Goal: Information Seeking & Learning: Learn about a topic

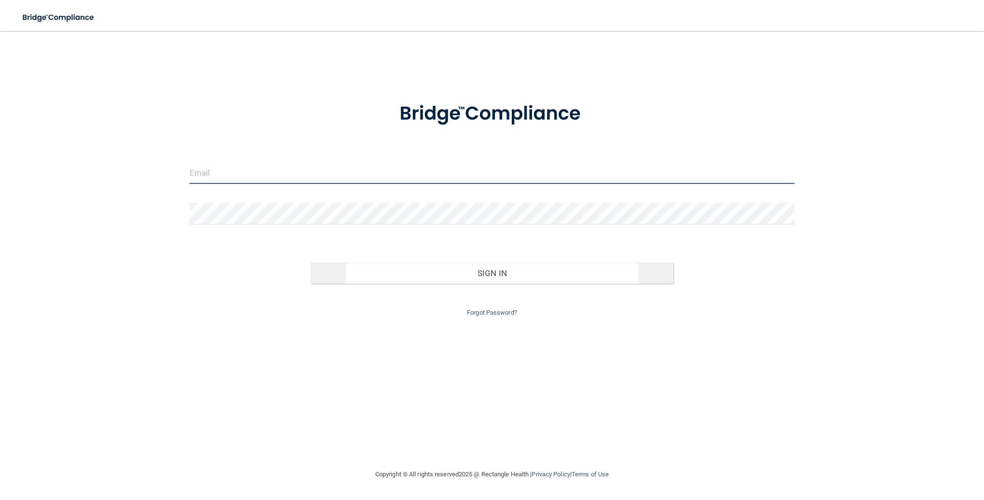
type input "[PERSON_NAME][EMAIL_ADDRESS][PERSON_NAME][DOMAIN_NAME]"
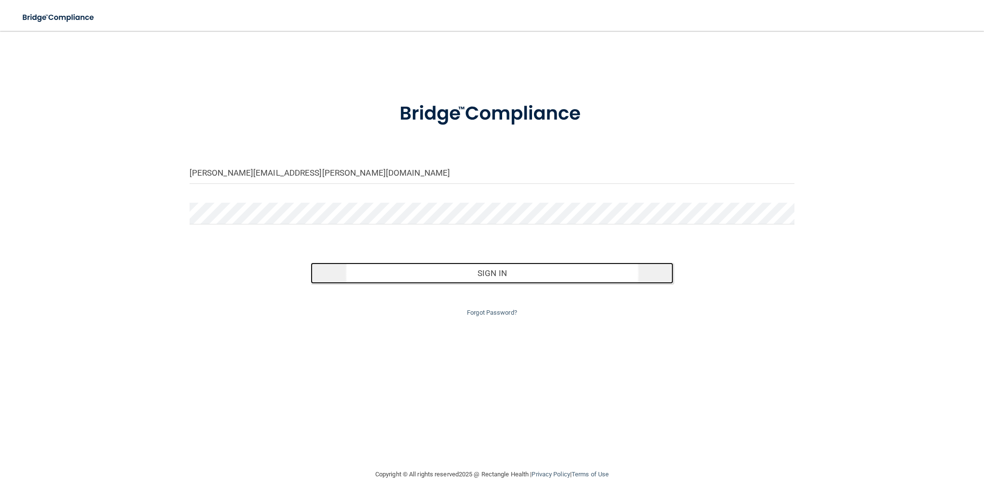
click at [549, 273] on button "Sign In" at bounding box center [492, 272] width 363 height 21
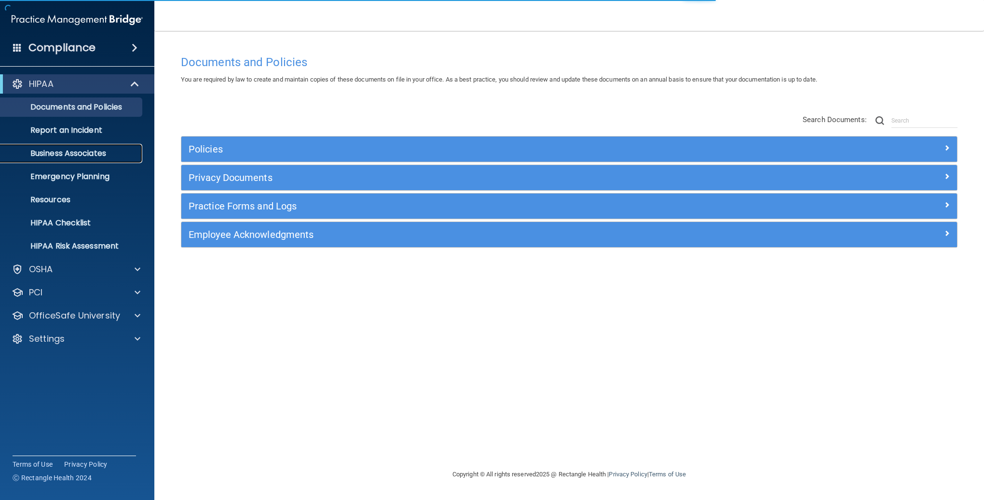
click at [73, 157] on p "Business Associates" at bounding box center [72, 154] width 132 height 10
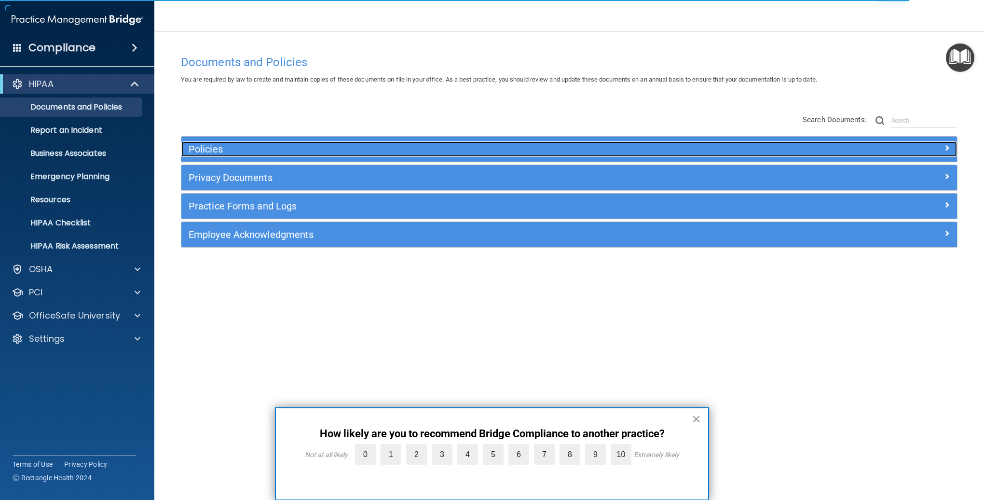
click at [215, 152] on h5 "Policies" at bounding box center [472, 149] width 567 height 11
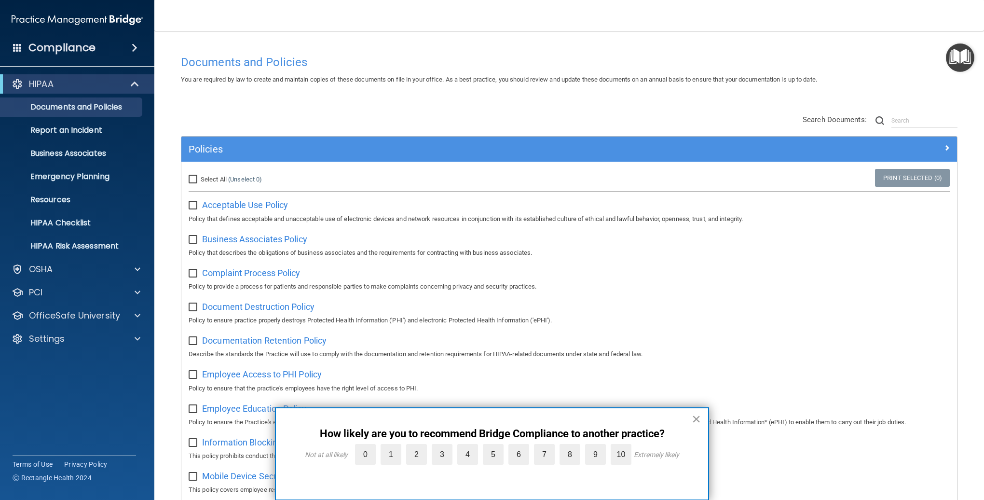
click at [694, 419] on button "×" at bounding box center [695, 418] width 9 height 15
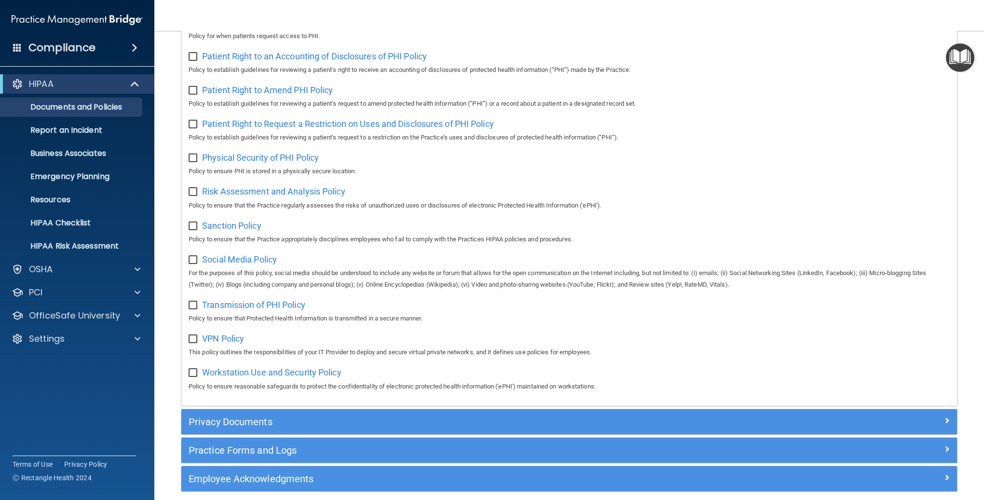
scroll to position [568, 0]
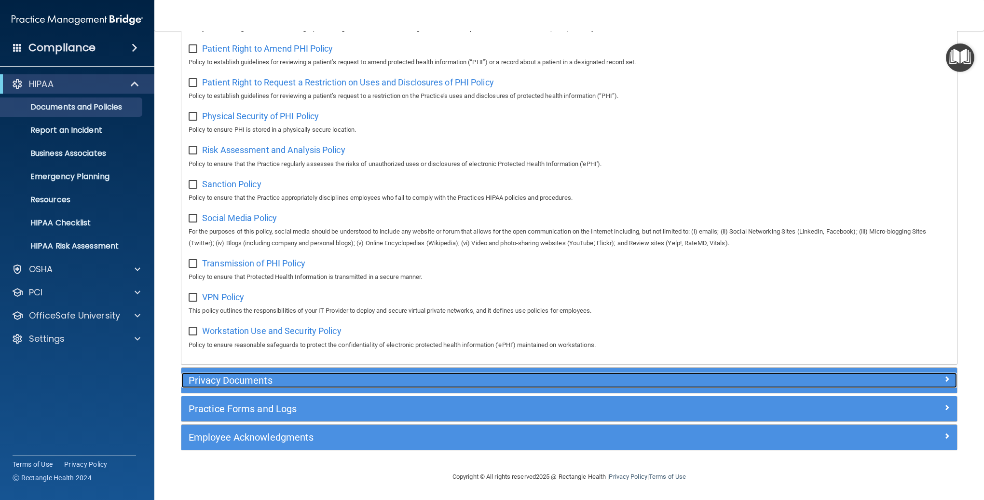
click at [276, 382] on h5 "Privacy Documents" at bounding box center [472, 380] width 567 height 11
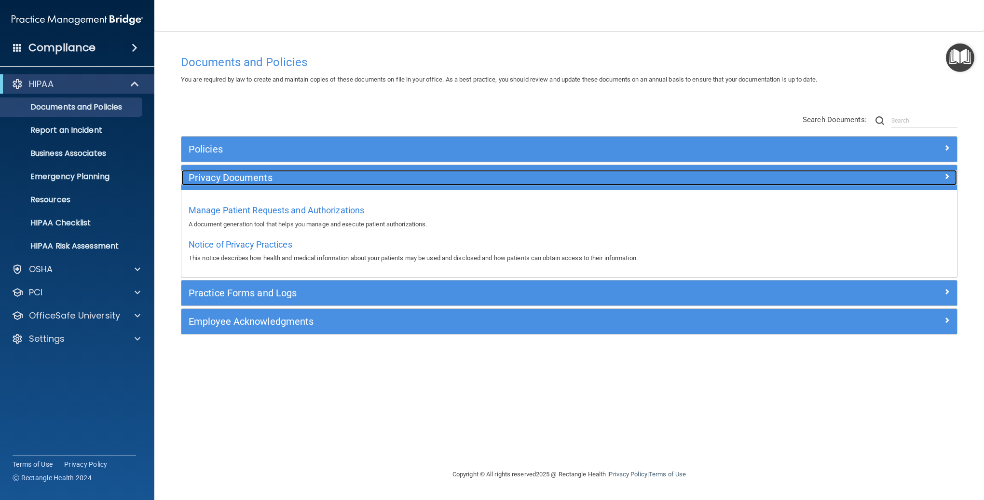
scroll to position [0, 0]
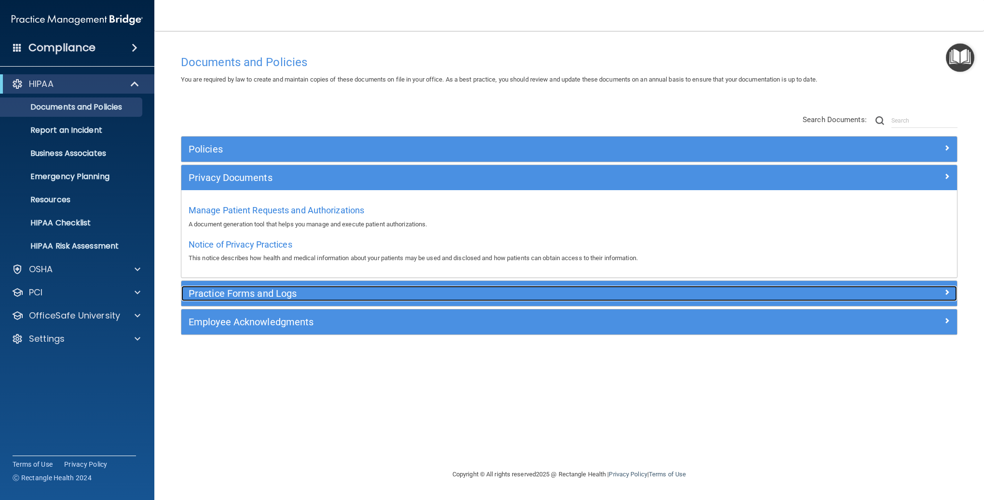
click at [215, 290] on h5 "Practice Forms and Logs" at bounding box center [472, 293] width 567 height 11
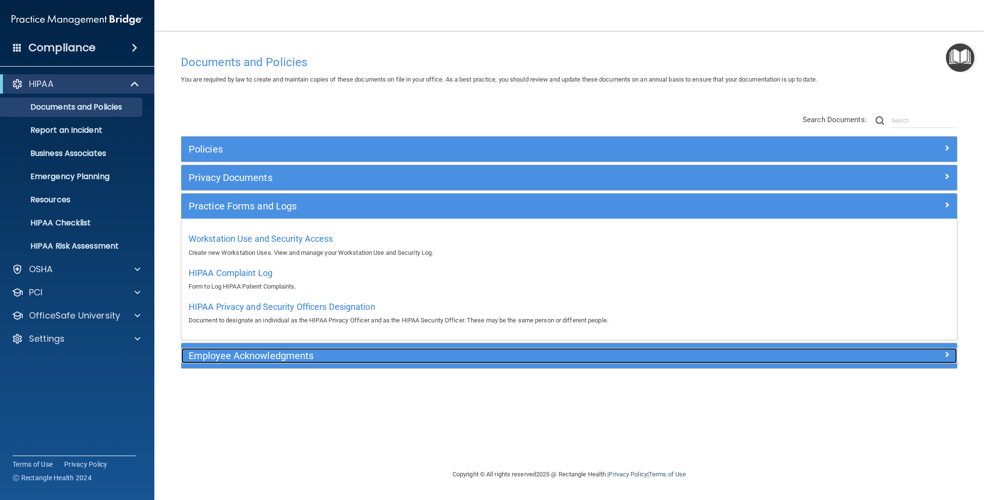
click at [233, 355] on h5 "Employee Acknowledgments" at bounding box center [472, 355] width 567 height 11
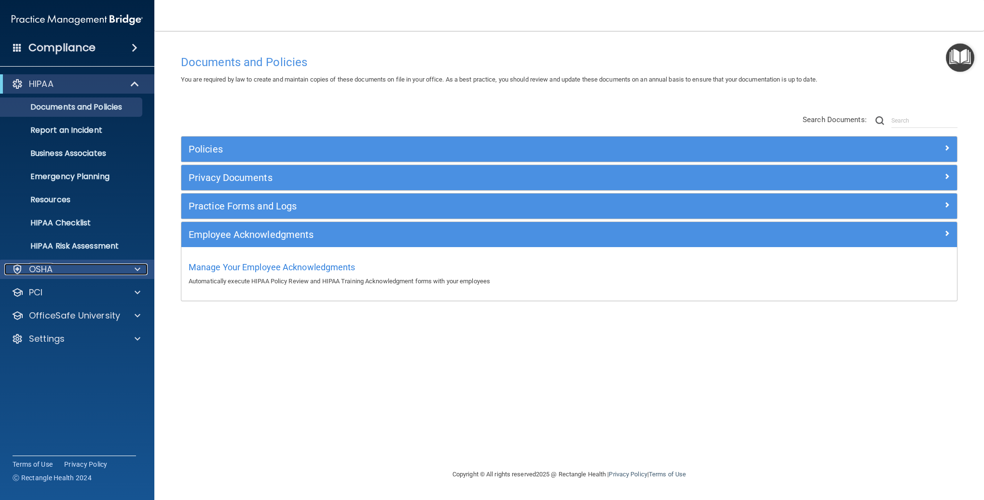
click at [83, 267] on div "OSHA" at bounding box center [64, 269] width 120 height 12
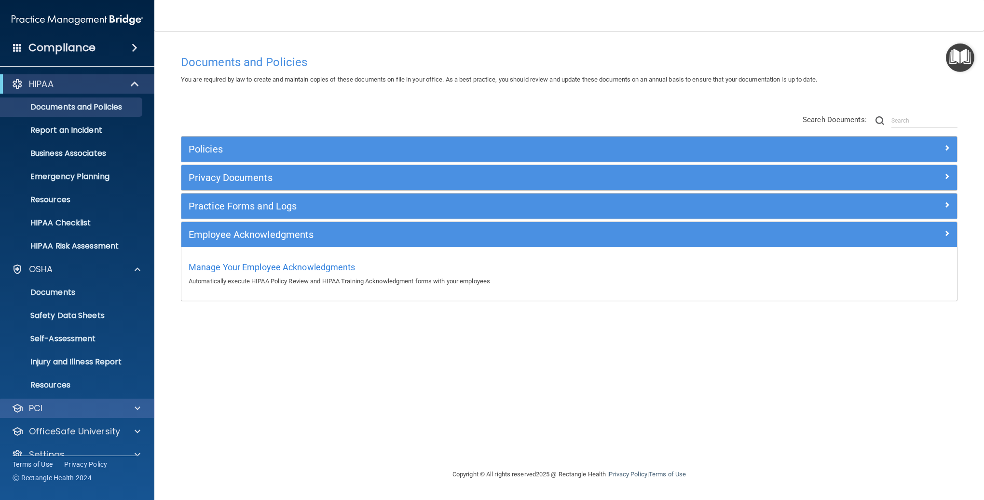
click at [85, 400] on div "PCI" at bounding box center [77, 407] width 155 height 19
click at [68, 411] on div "PCI" at bounding box center [64, 408] width 120 height 12
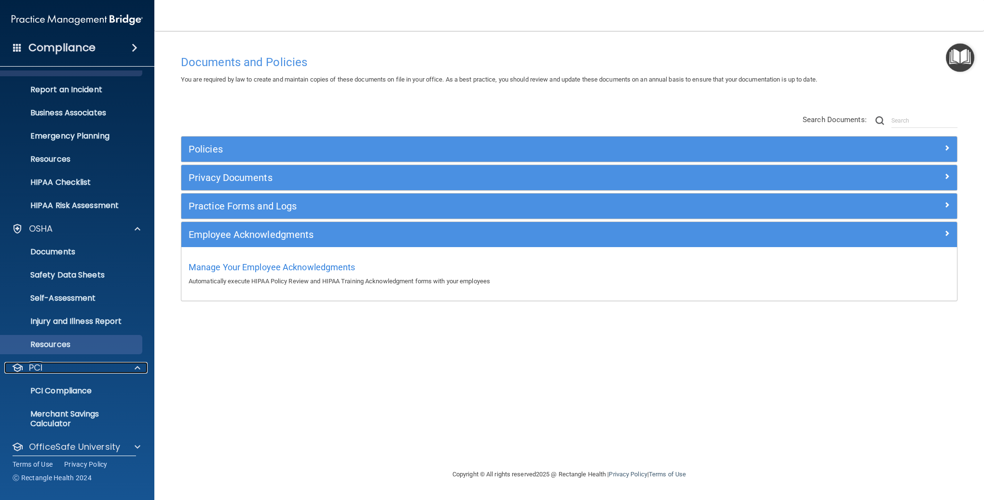
scroll to position [72, 0]
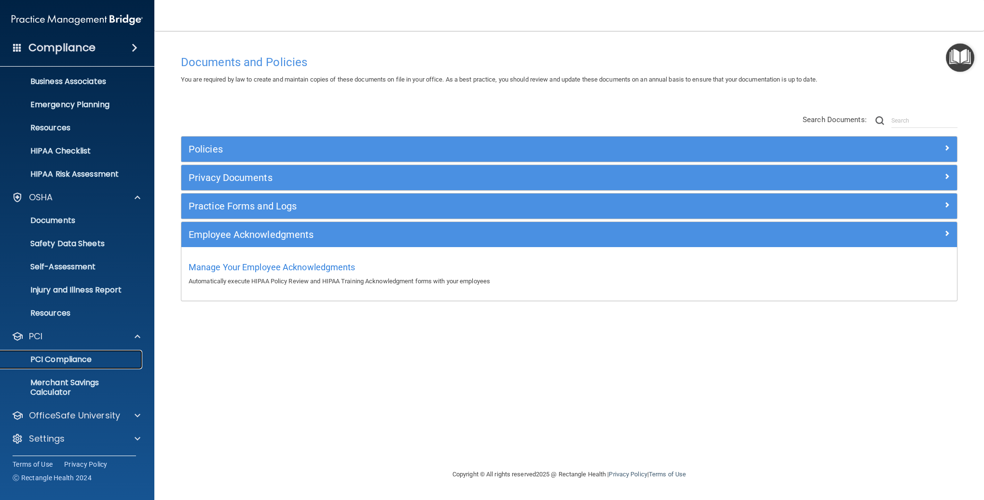
click at [60, 365] on link "PCI Compliance" at bounding box center [66, 359] width 152 height 19
click at [25, 414] on div "OfficeSafe University" at bounding box center [64, 415] width 120 height 12
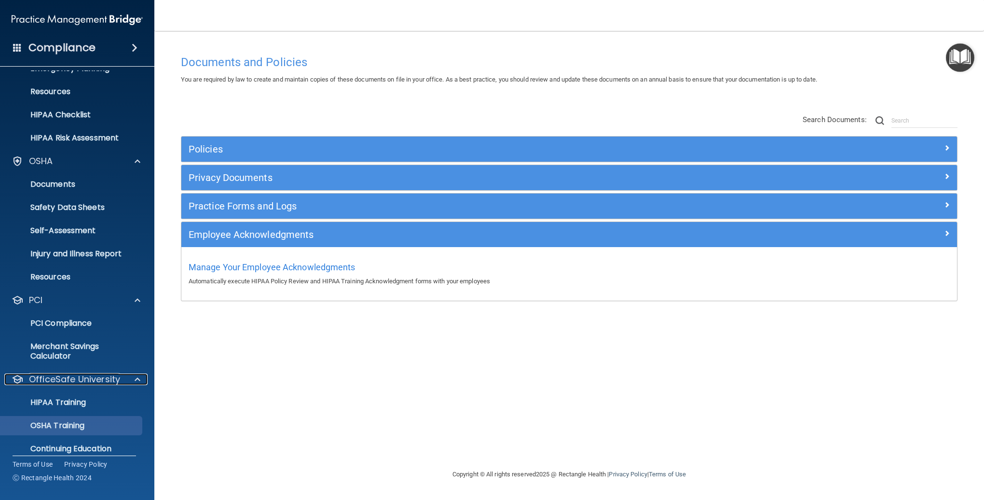
scroll to position [141, 0]
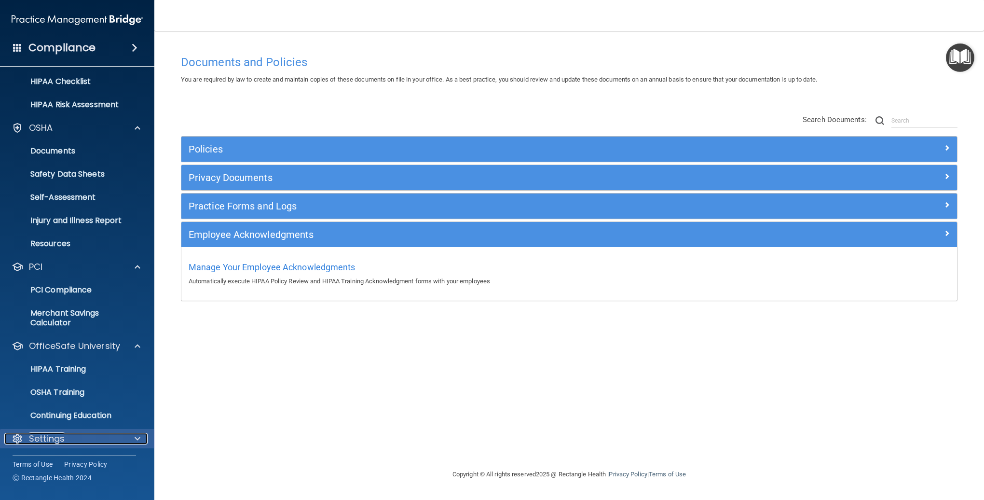
click at [64, 442] on p "Settings" at bounding box center [47, 439] width 36 height 12
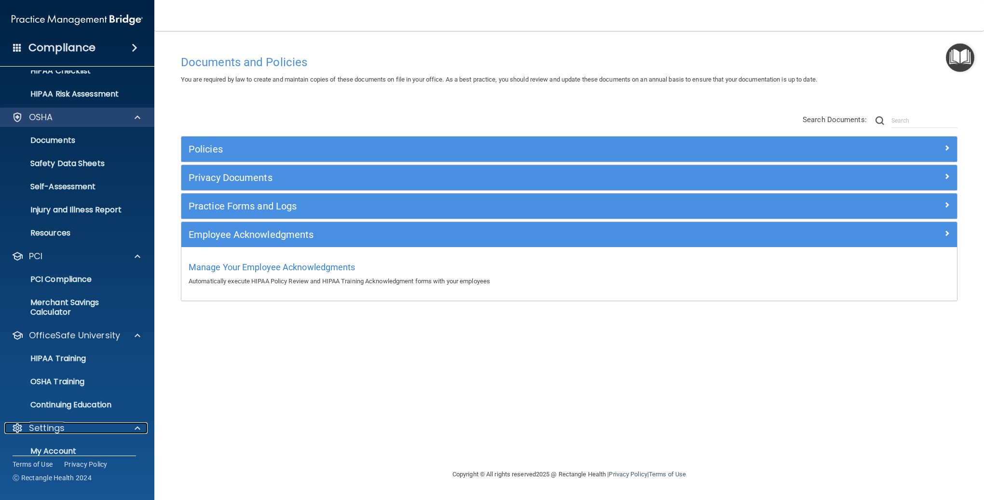
scroll to position [0, 0]
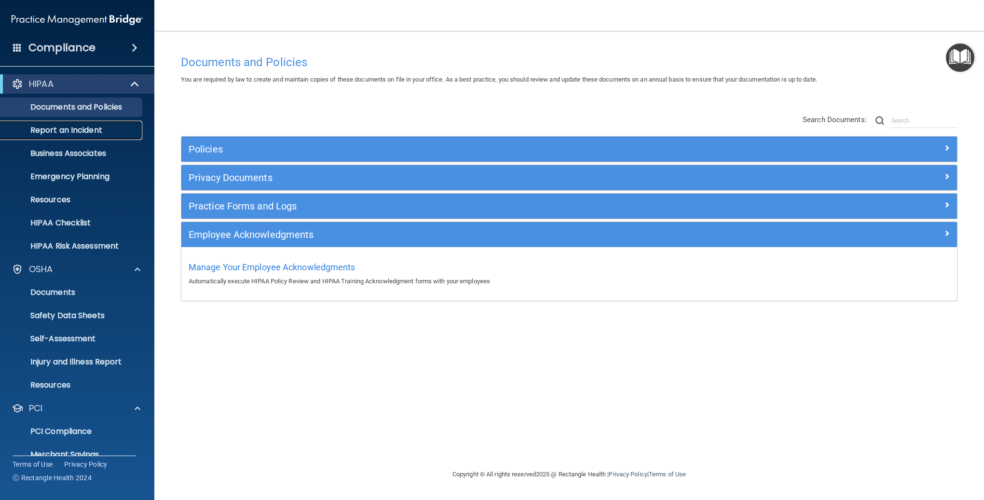
click at [44, 138] on link "Report an Incident" at bounding box center [66, 130] width 152 height 19
